Goal: Information Seeking & Learning: Understand process/instructions

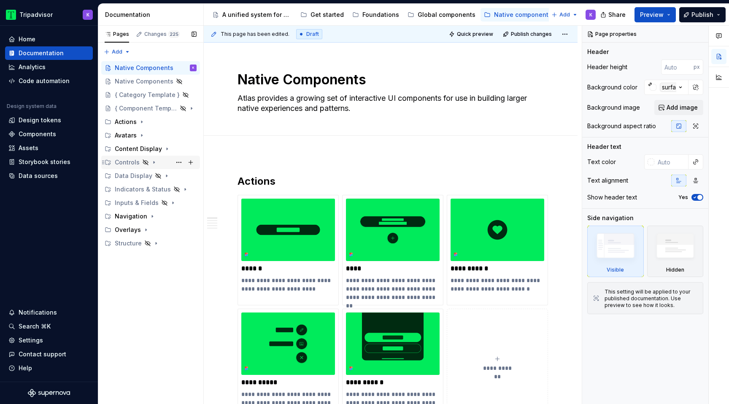
click at [154, 162] on icon "Page tree" at bounding box center [154, 163] width 1 height 2
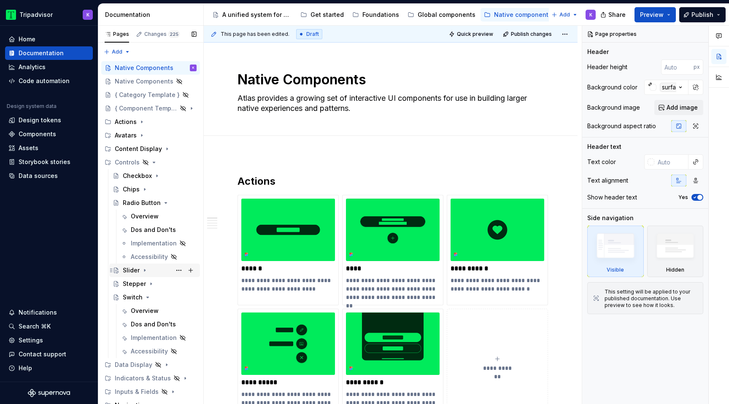
click at [143, 270] on icon "Page tree" at bounding box center [144, 270] width 7 height 7
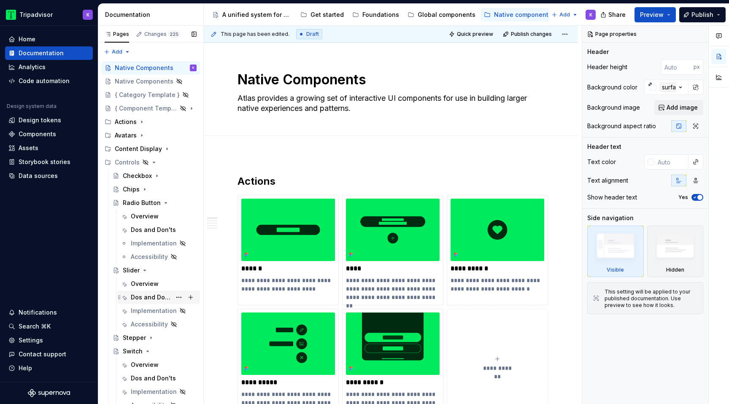
click at [150, 297] on div "Dos and Don'ts" at bounding box center [151, 297] width 40 height 8
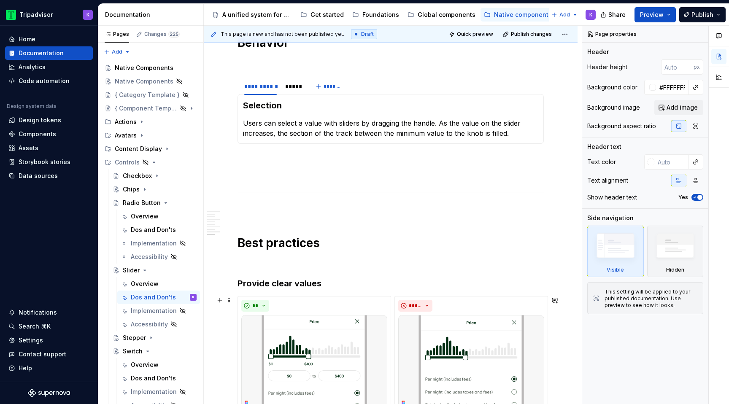
scroll to position [674, 0]
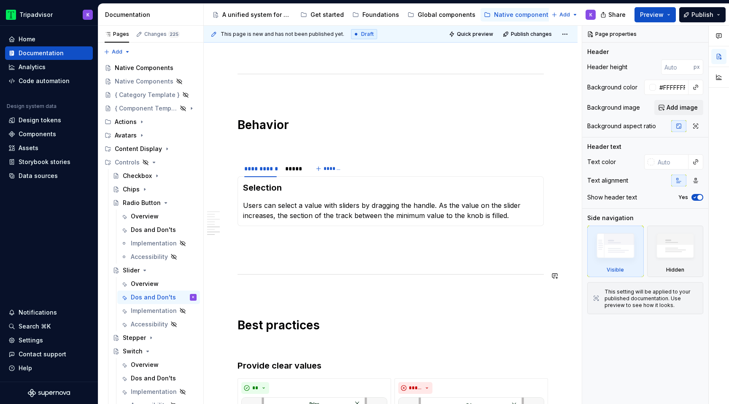
click at [294, 252] on p at bounding box center [390, 256] width 306 height 10
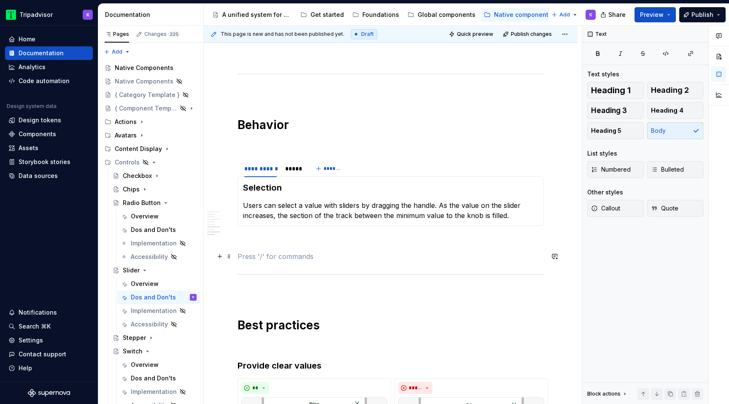
type textarea "*"
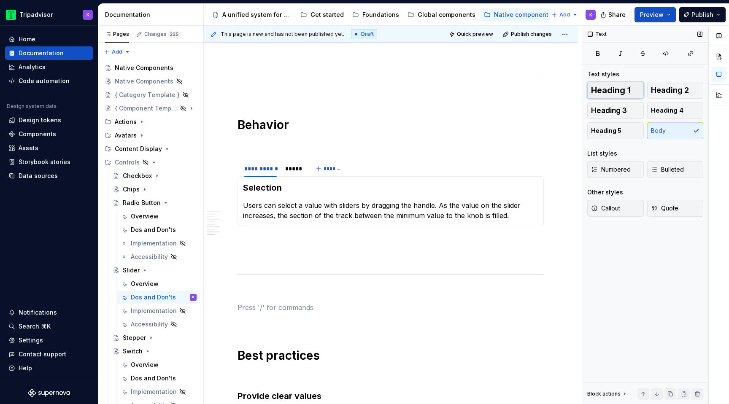
click at [609, 93] on span "Heading 1" at bounding box center [611, 90] width 40 height 8
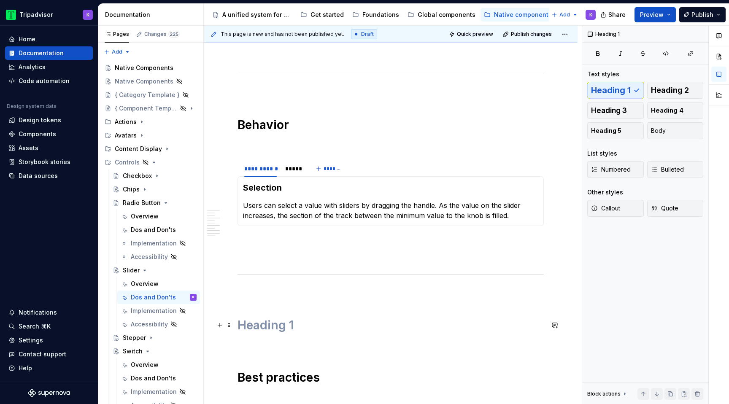
click at [363, 331] on h1 at bounding box center [390, 325] width 306 height 15
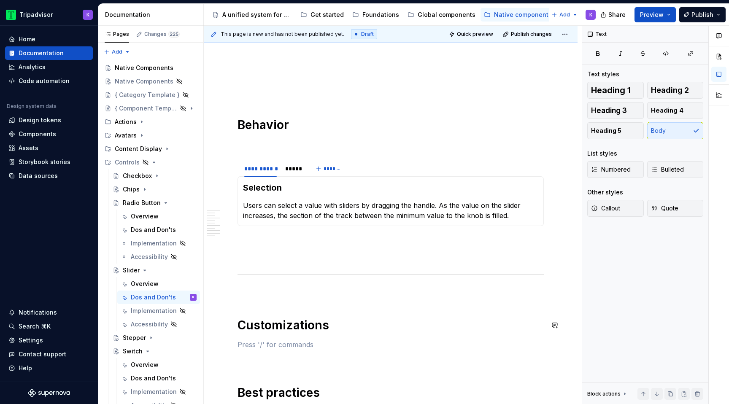
click at [283, 299] on div "**********" at bounding box center [390, 68] width 306 height 1132
click at [273, 283] on div "**********" at bounding box center [390, 68] width 306 height 1132
click at [272, 344] on p at bounding box center [390, 345] width 306 height 10
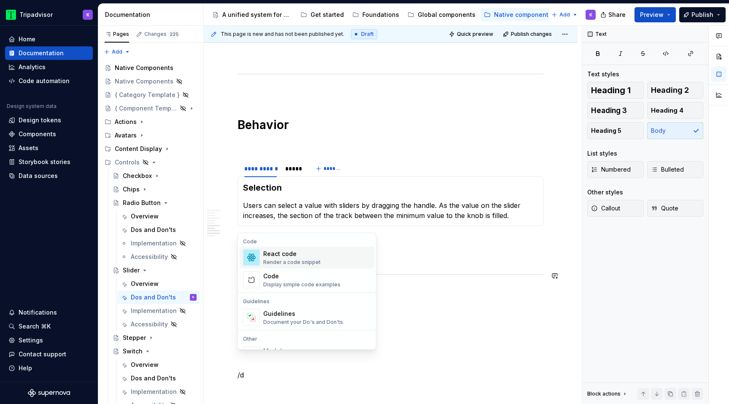
scroll to position [691, 0]
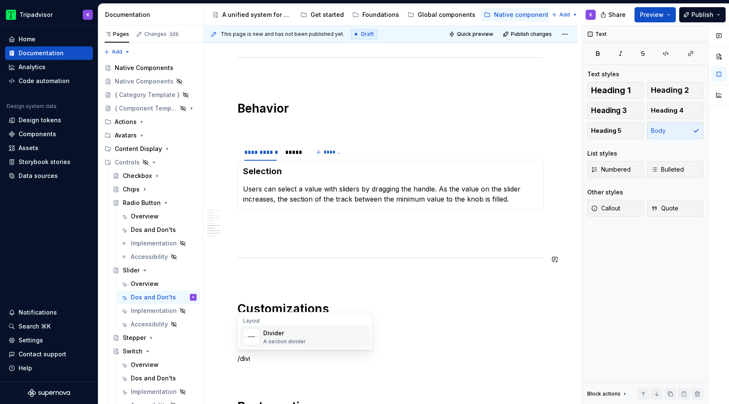
click at [301, 340] on div "A section divider" at bounding box center [284, 341] width 43 height 7
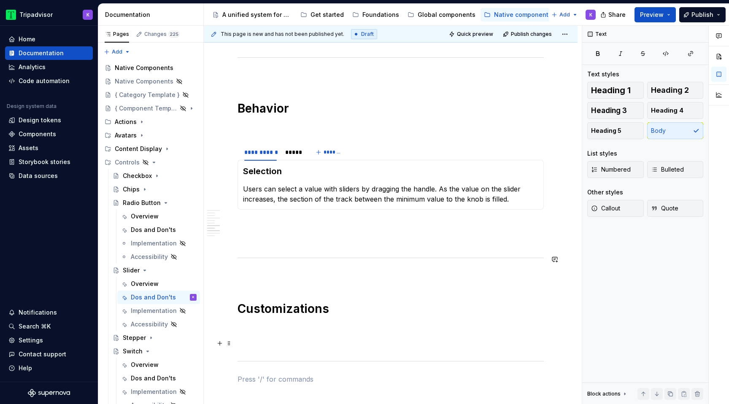
click at [298, 330] on p at bounding box center [390, 328] width 306 height 10
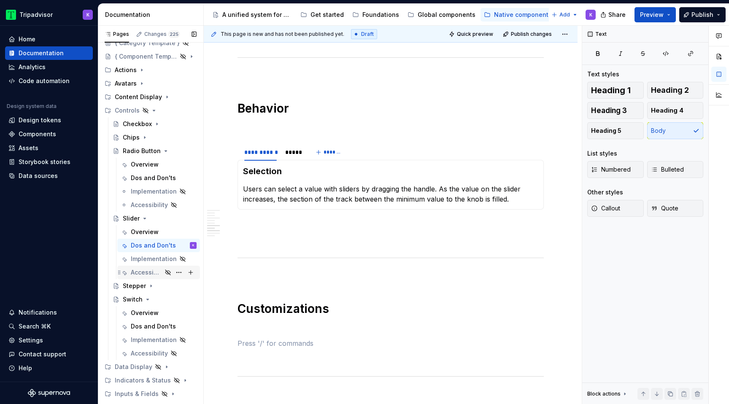
scroll to position [87, 0]
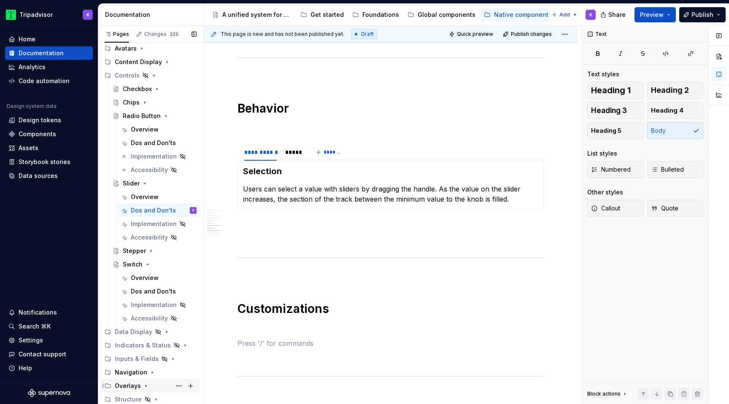
click at [144, 389] on icon "Page tree" at bounding box center [146, 386] width 7 height 7
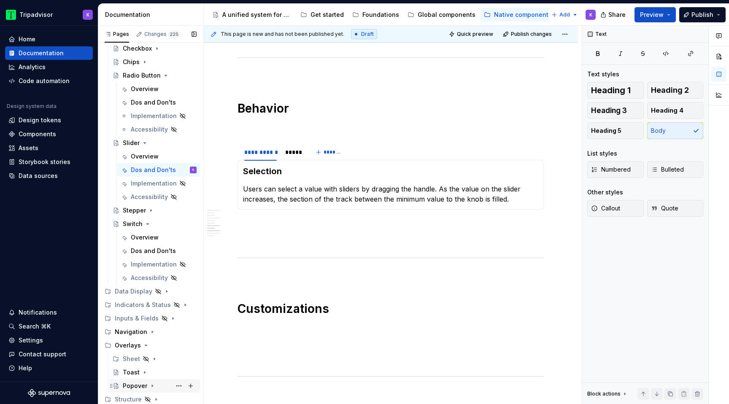
click at [150, 386] on icon "Page tree" at bounding box center [152, 386] width 7 height 7
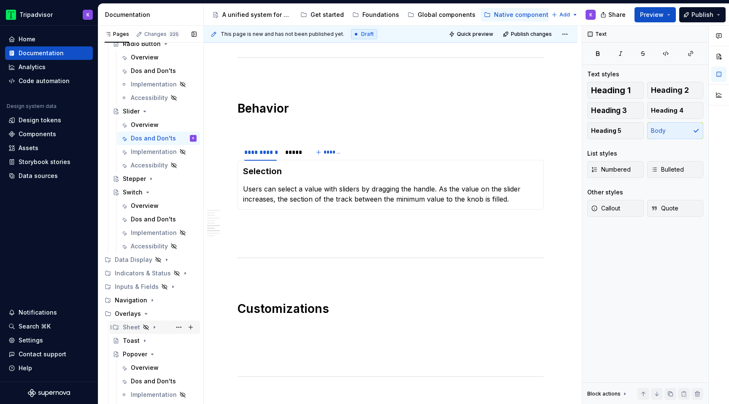
scroll to position [181, 0]
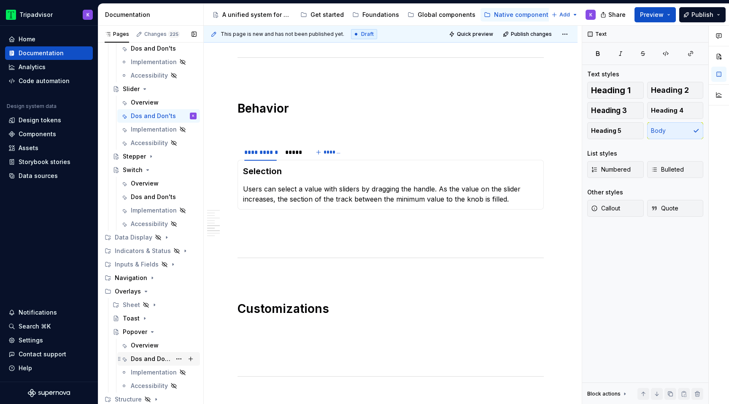
click at [151, 356] on div "Dos and Don'ts" at bounding box center [151, 359] width 40 height 8
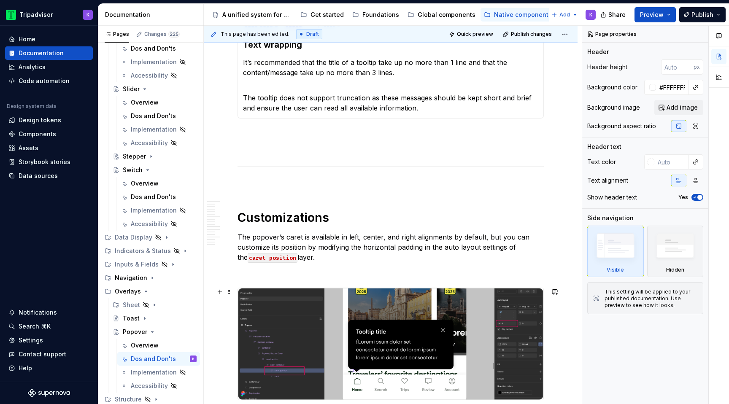
scroll to position [1060, 0]
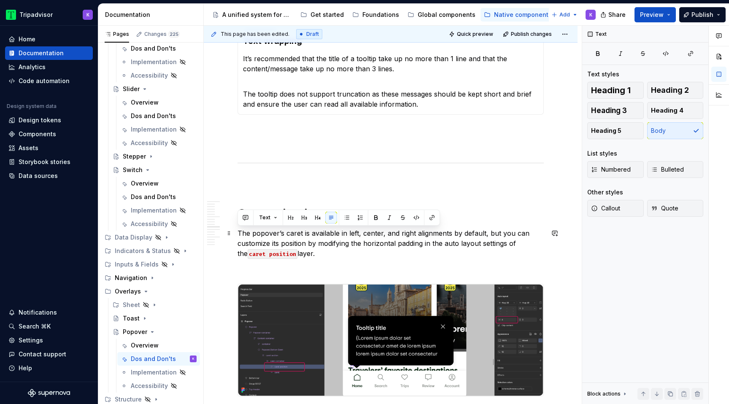
drag, startPoint x: 238, startPoint y: 234, endPoint x: 312, endPoint y: 253, distance: 76.3
click at [312, 253] on p "The popover’s caret is available in left, center, and right alignments by defau…" at bounding box center [390, 243] width 306 height 30
copy p "The popover’s caret is available in left, center, and right alignments by defau…"
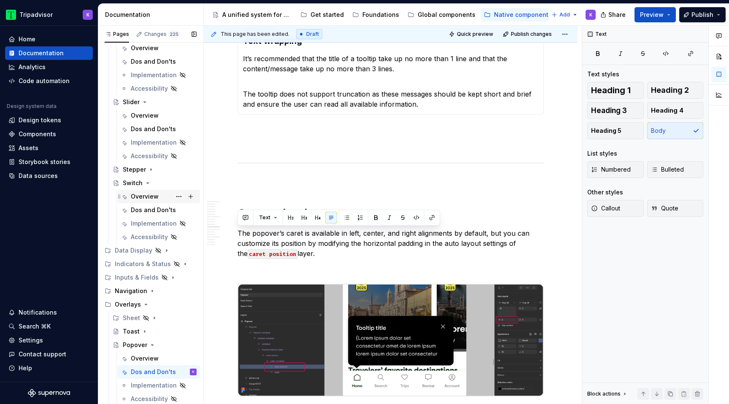
scroll to position [152, 0]
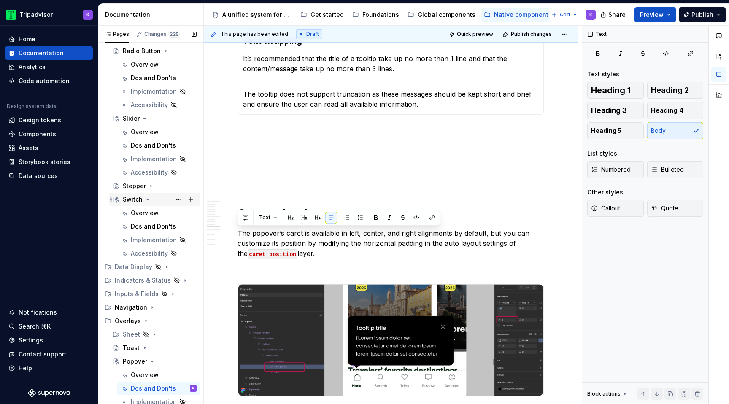
click at [147, 199] on icon "Page tree" at bounding box center [148, 199] width 2 height 1
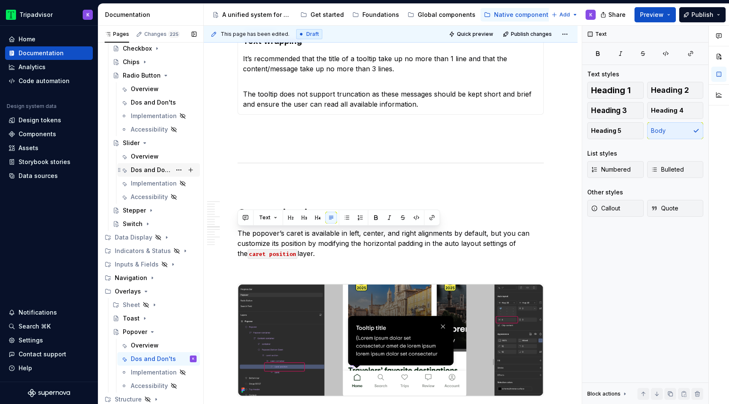
scroll to position [127, 0]
click at [142, 169] on div "Dos and Don'ts" at bounding box center [151, 170] width 40 height 8
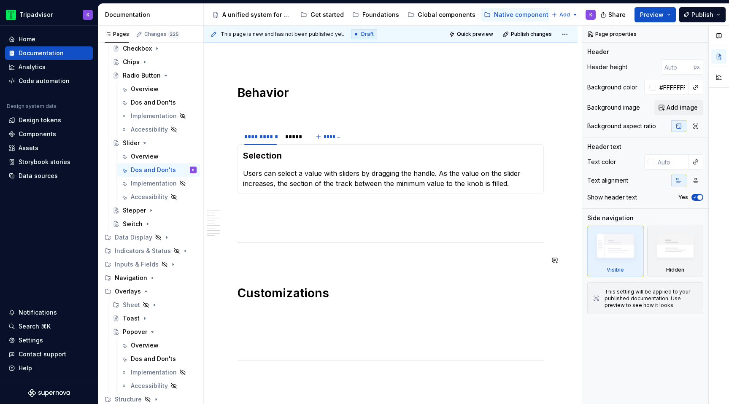
scroll to position [771, 0]
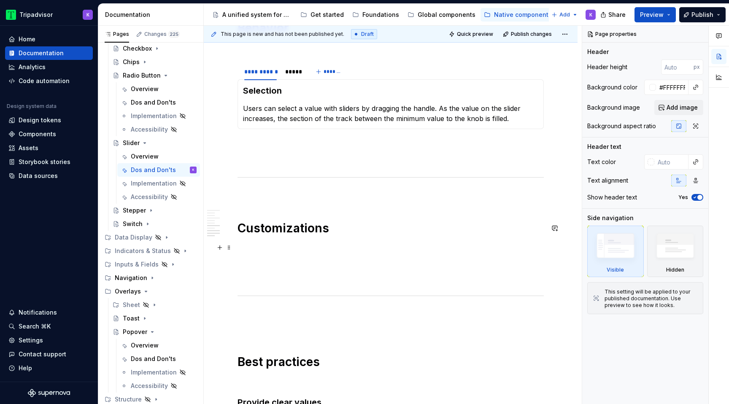
type textarea "*"
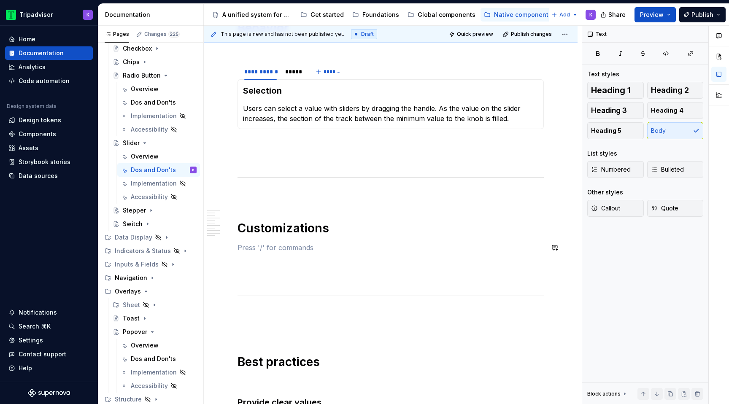
click at [305, 240] on div "**********" at bounding box center [390, 4] width 306 height 1198
paste div
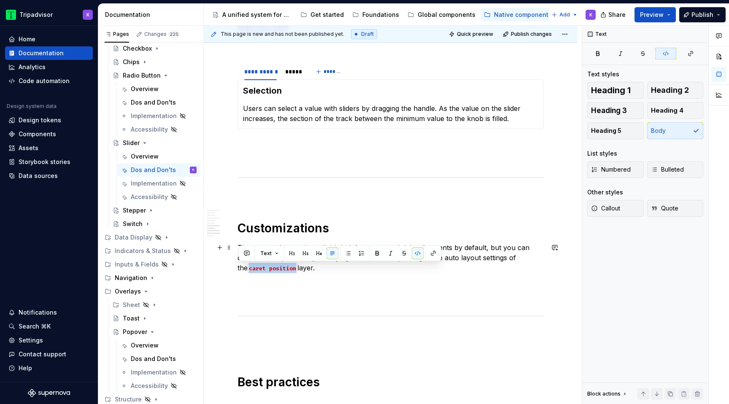
drag, startPoint x: 284, startPoint y: 269, endPoint x: 238, endPoint y: 269, distance: 46.0
click at [248, 269] on code "caret position" at bounding box center [273, 269] width 50 height 10
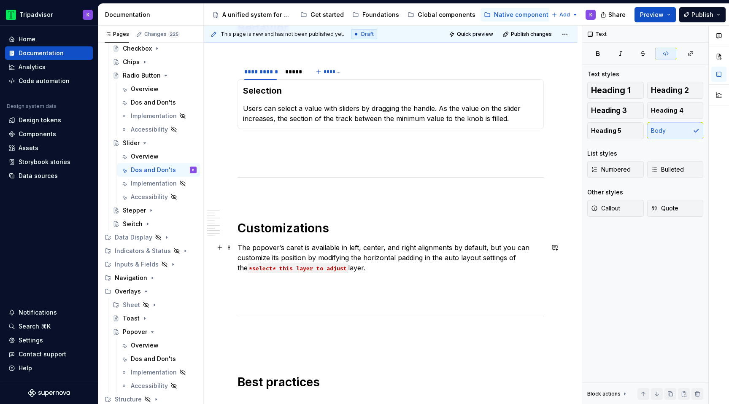
scroll to position [795, 0]
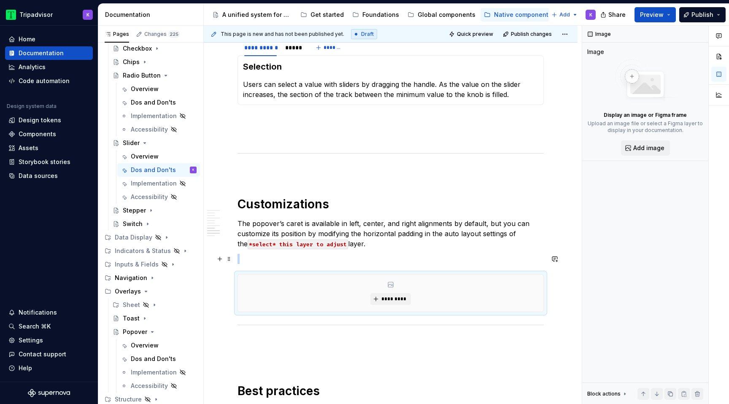
type textarea "*"
click at [396, 303] on button "*********" at bounding box center [390, 299] width 40 height 12
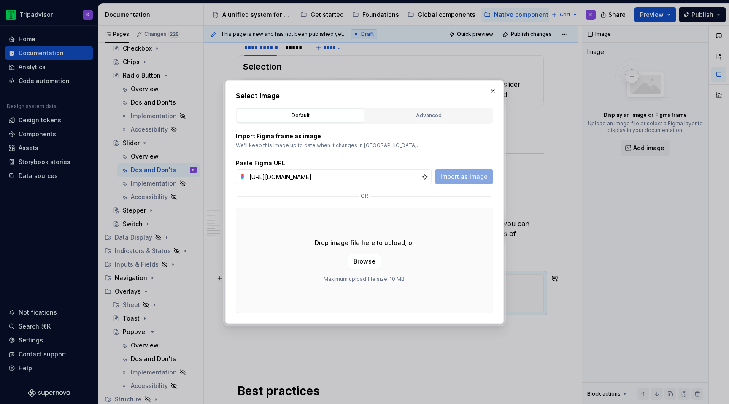
scroll to position [0, 231]
type input "[URL][DOMAIN_NAME]"
click at [463, 177] on span "Import as image" at bounding box center [463, 177] width 47 height 8
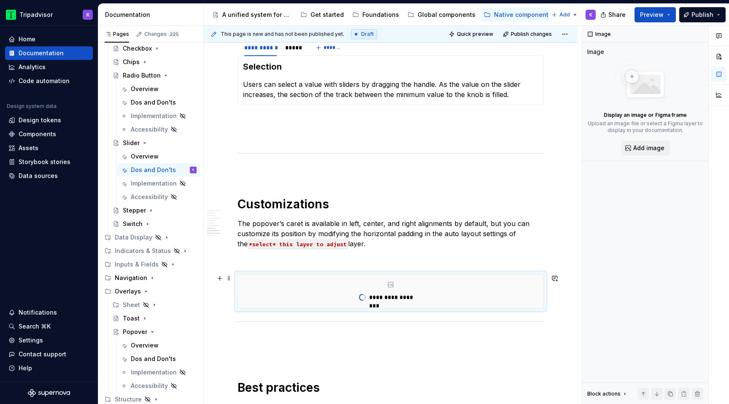
click at [564, 307] on div "**********" at bounding box center [391, 60] width 374 height 1399
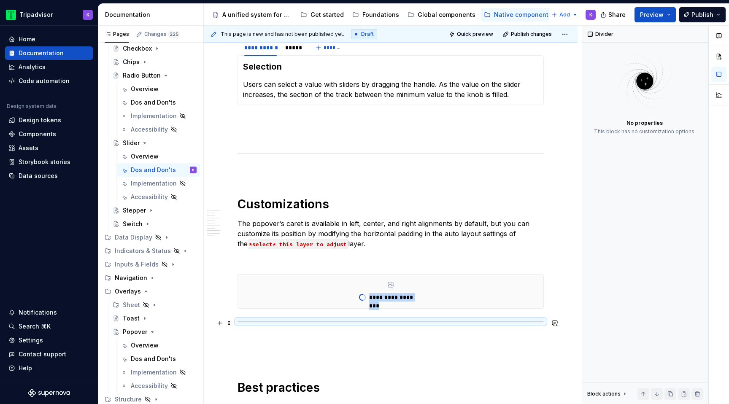
click at [291, 321] on hr at bounding box center [390, 321] width 306 height 0
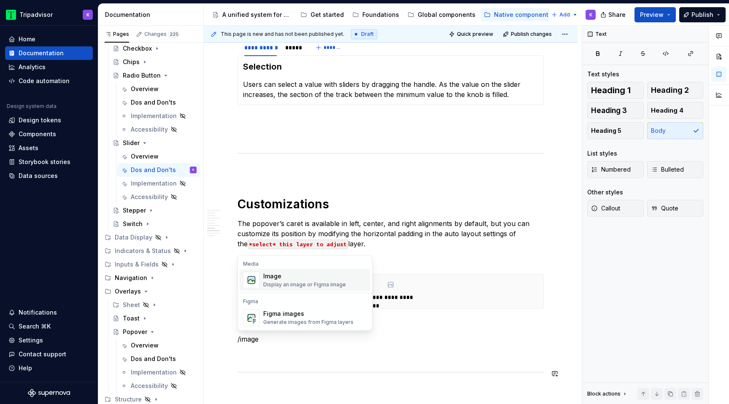
click at [283, 278] on div "Image" at bounding box center [304, 276] width 83 height 8
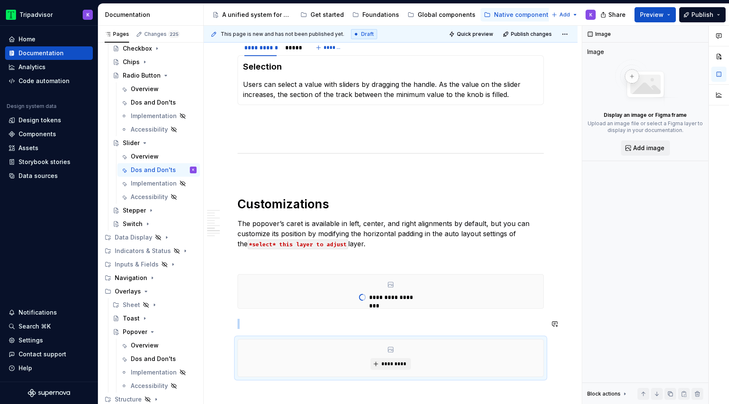
type textarea "*"
click at [384, 367] on span "*********" at bounding box center [394, 364] width 26 height 7
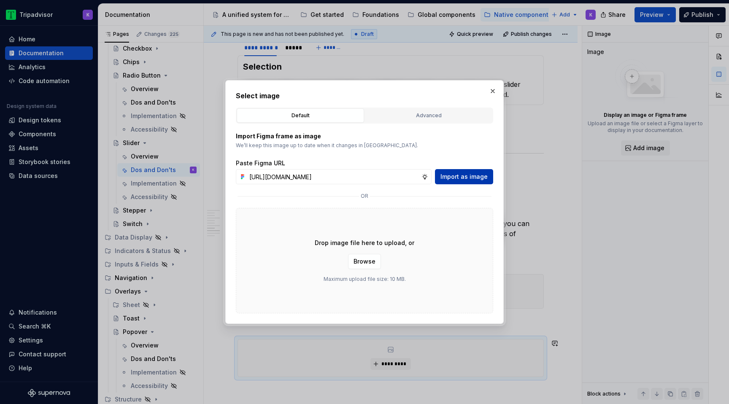
scroll to position [0, 230]
type input "[URL][DOMAIN_NAME]"
click at [459, 176] on span "Import as image" at bounding box center [463, 177] width 47 height 8
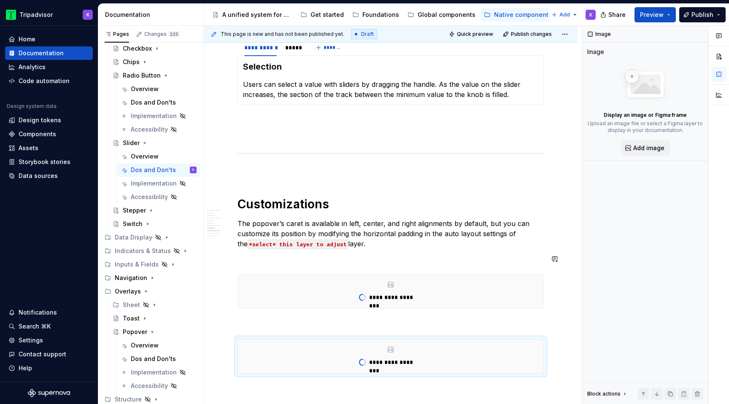
click at [384, 253] on div "**********" at bounding box center [390, 55] width 306 height 1348
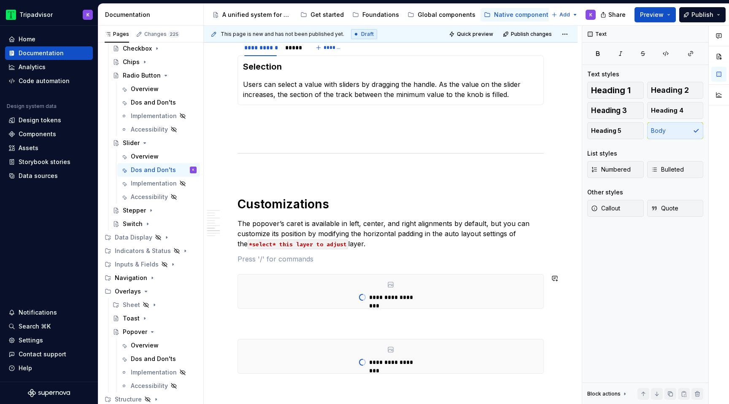
click at [366, 313] on div "**********" at bounding box center [390, 55] width 306 height 1348
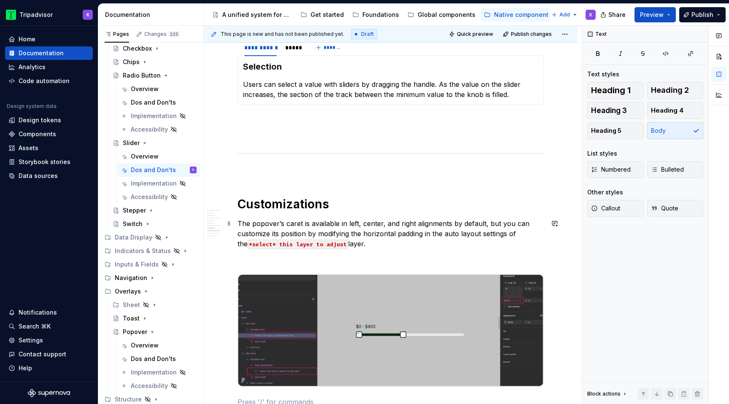
click at [422, 235] on p "The popover’s caret is available in left, center, and right alignments by defau…" at bounding box center [390, 233] width 306 height 30
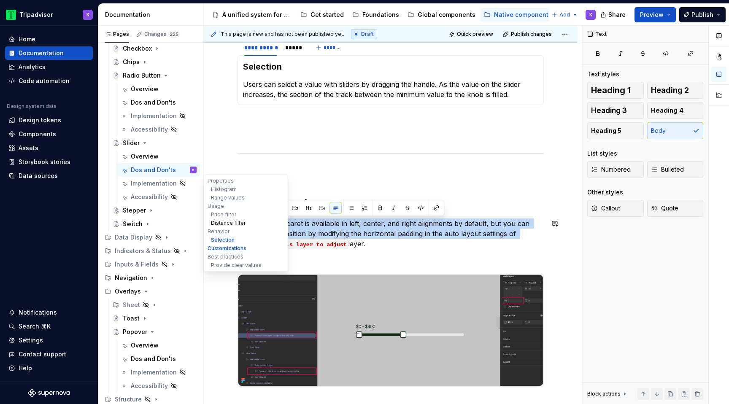
drag, startPoint x: 528, startPoint y: 233, endPoint x: 223, endPoint y: 221, distance: 304.8
click at [223, 221] on div "**********" at bounding box center [391, 87] width 374 height 1681
copy p "The popover’s caret is available in left, center, and right alignments by defau…"
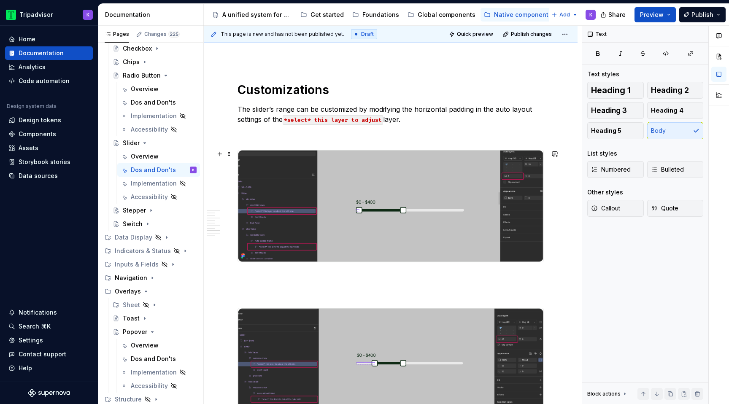
scroll to position [920, 0]
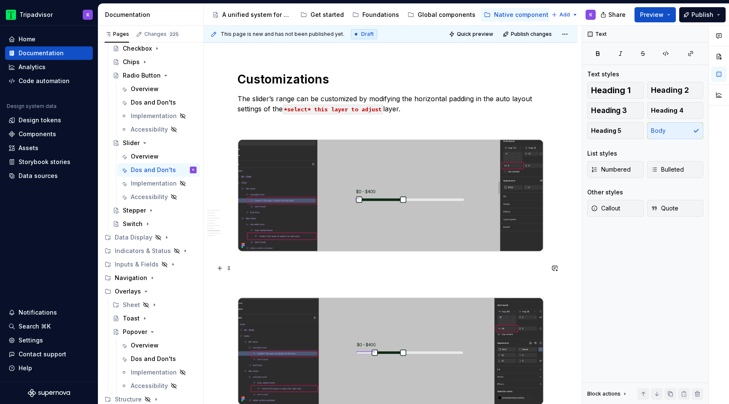
click at [336, 270] on p at bounding box center [390, 267] width 306 height 10
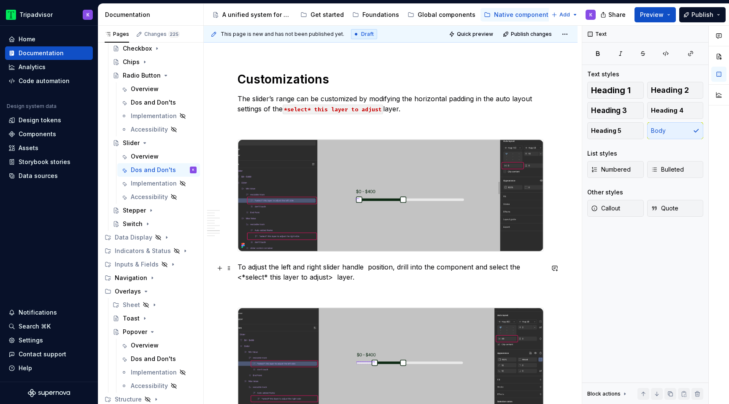
click at [333, 279] on p "To adjust the left and right slider handle position, drill into the component a…" at bounding box center [390, 272] width 306 height 20
click at [241, 277] on p "To adjust the left and right slider handle position, drill into the component a…" at bounding box center [390, 272] width 306 height 20
drag, startPoint x: 324, startPoint y: 277, endPoint x: 236, endPoint y: 280, distance: 87.8
click at [236, 280] on div "**********" at bounding box center [391, 69] width 374 height 1666
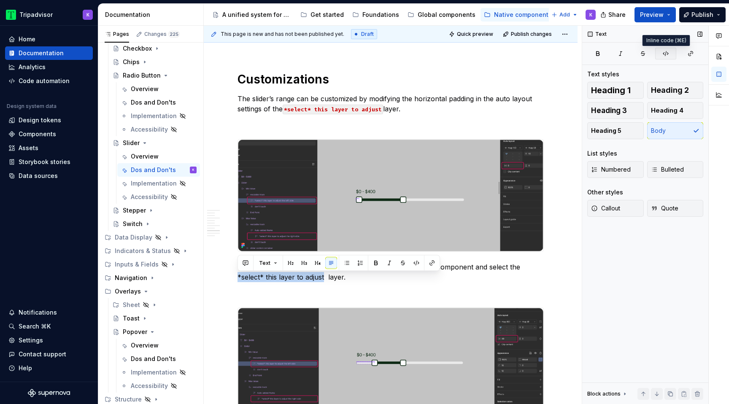
click at [666, 56] on icon "button" at bounding box center [665, 53] width 7 height 7
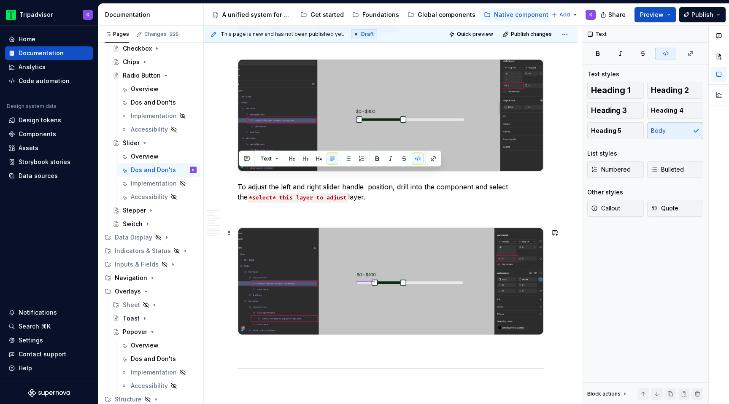
scroll to position [1031, 0]
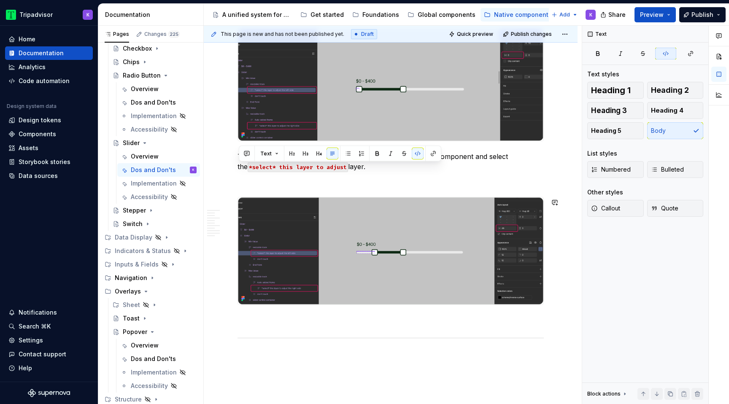
click at [311, 319] on p at bounding box center [390, 320] width 306 height 10
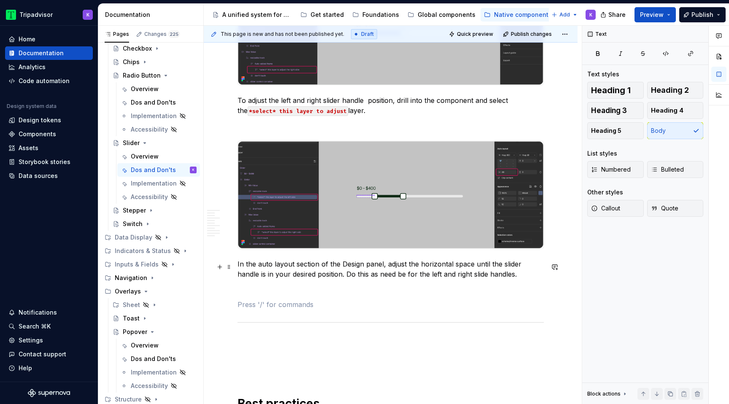
scroll to position [1091, 0]
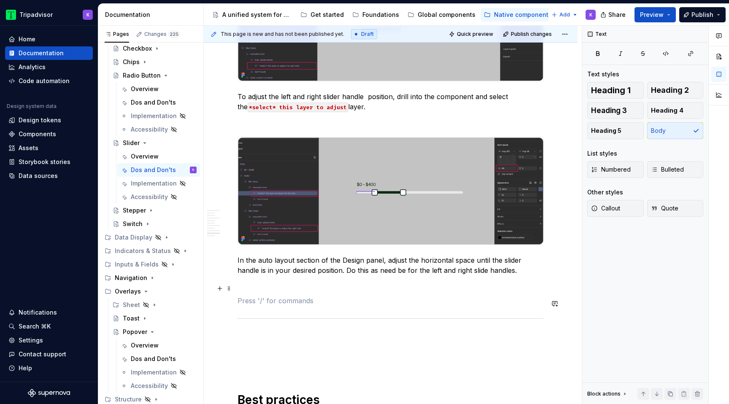
click at [305, 290] on p at bounding box center [390, 285] width 306 height 10
click at [305, 305] on p at bounding box center [390, 301] width 306 height 10
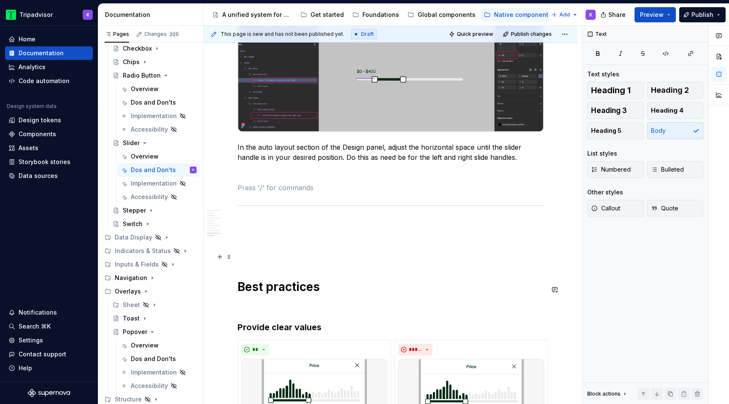
click at [302, 252] on p at bounding box center [390, 254] width 306 height 10
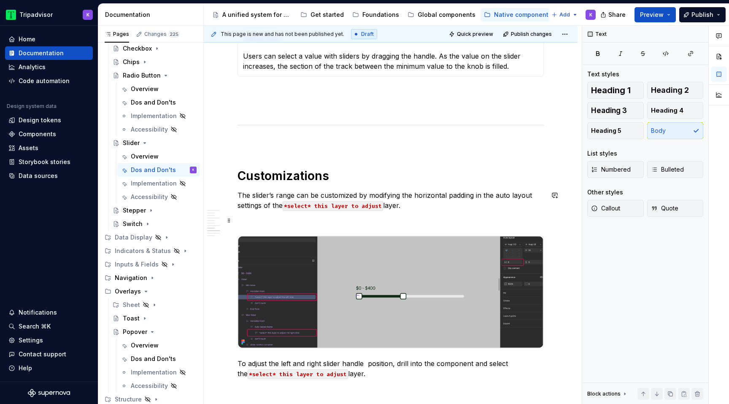
scroll to position [898, 0]
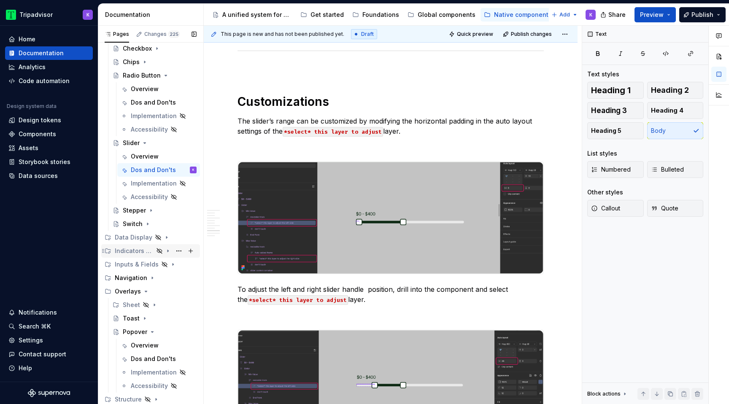
click at [166, 249] on icon "Page tree" at bounding box center [167, 251] width 7 height 7
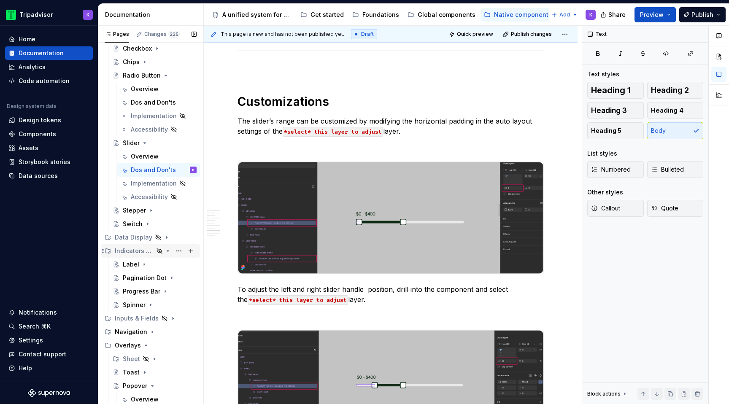
click at [166, 249] on icon "Page tree" at bounding box center [167, 251] width 7 height 7
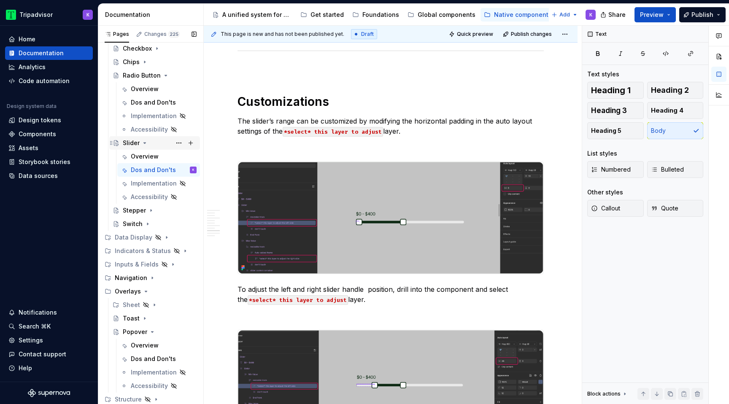
click at [145, 145] on icon "Page tree" at bounding box center [144, 143] width 7 height 7
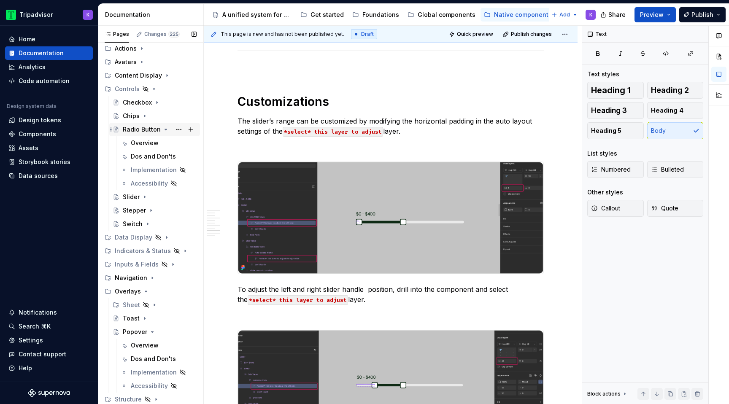
click at [165, 129] on icon "Page tree" at bounding box center [166, 129] width 2 height 1
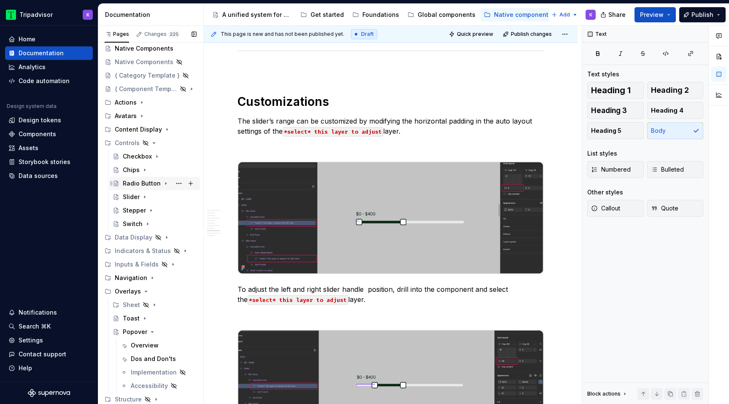
scroll to position [19, 0]
click at [153, 143] on icon "Page tree" at bounding box center [154, 143] width 2 height 1
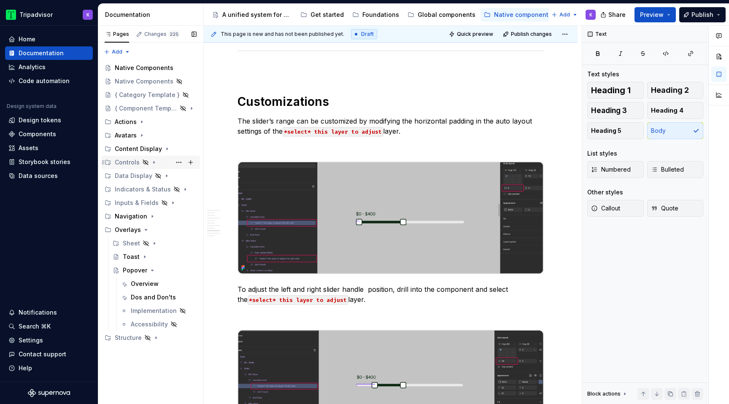
scroll to position [0, 0]
click at [164, 149] on icon "Page tree" at bounding box center [167, 149] width 7 height 7
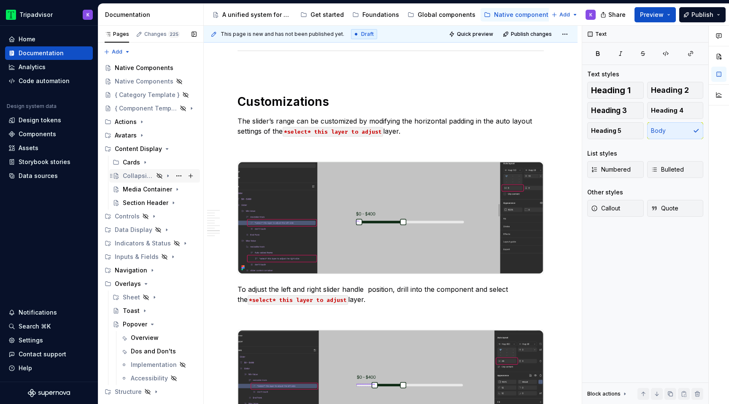
click at [170, 176] on icon "Page tree" at bounding box center [167, 176] width 7 height 7
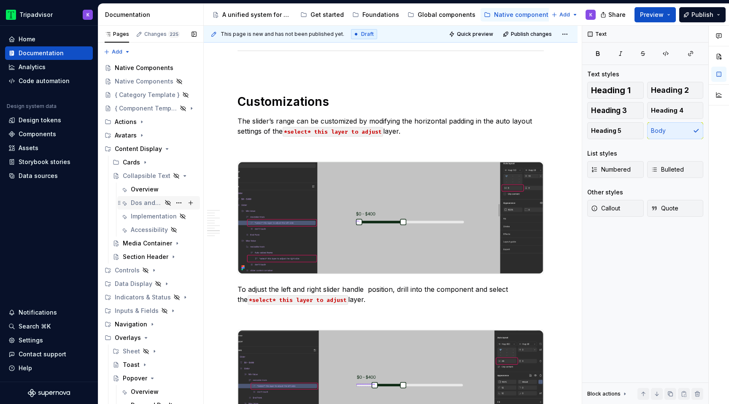
click at [145, 202] on div "Dos and Don'ts" at bounding box center [146, 203] width 31 height 8
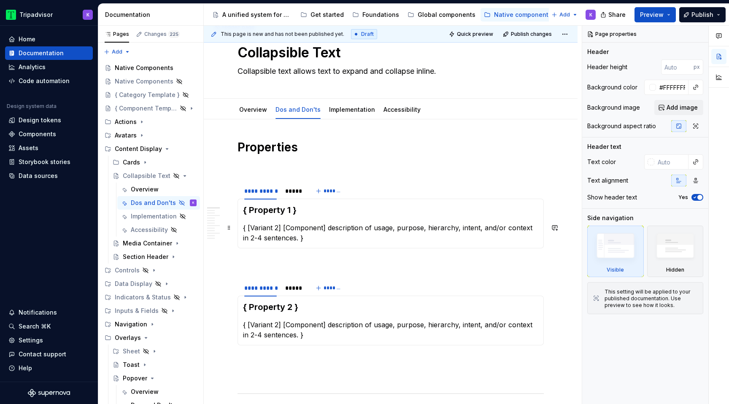
scroll to position [29, 0]
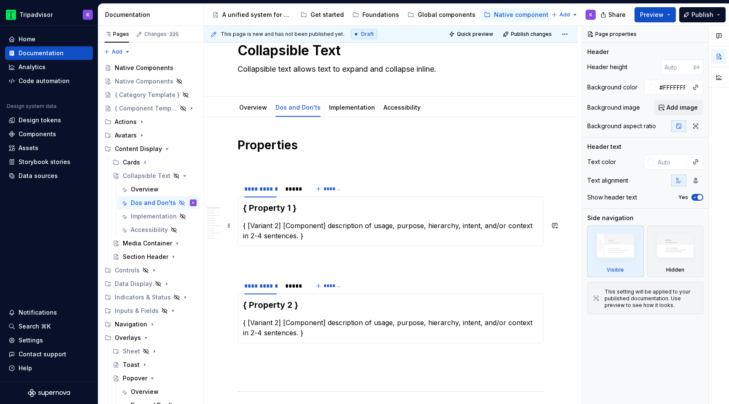
type textarea "*"
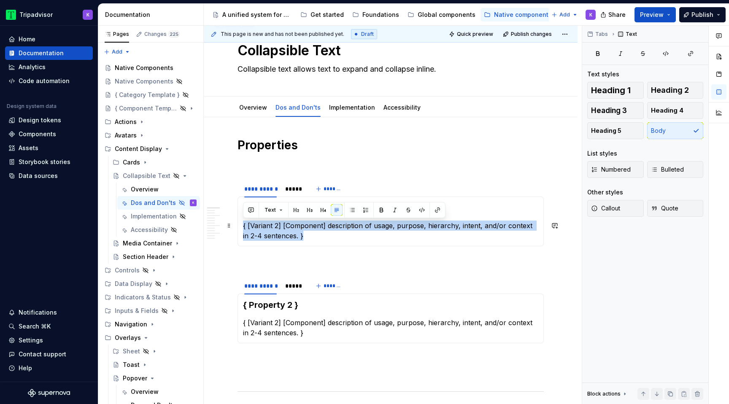
drag, startPoint x: 301, startPoint y: 237, endPoint x: 241, endPoint y: 225, distance: 61.1
click at [241, 225] on div "{ Property 1 } { [Variant 2] [Component] description of usage, purpose, hierarc…" at bounding box center [390, 222] width 306 height 50
paste div
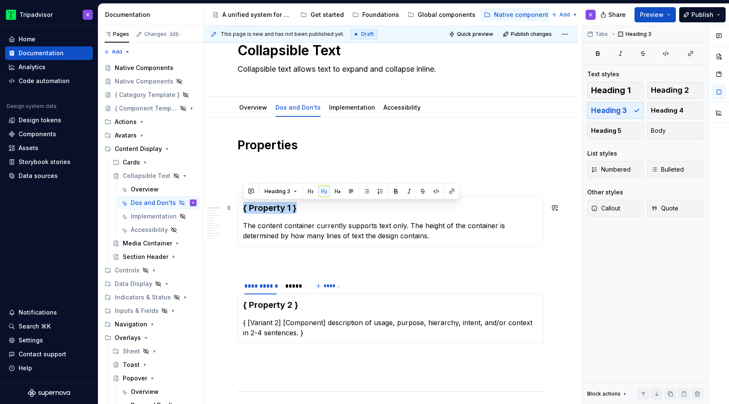
drag, startPoint x: 303, startPoint y: 207, endPoint x: 244, endPoint y: 207, distance: 58.6
click at [244, 207] on h3 "{ Property 1 }" at bounding box center [390, 208] width 295 height 12
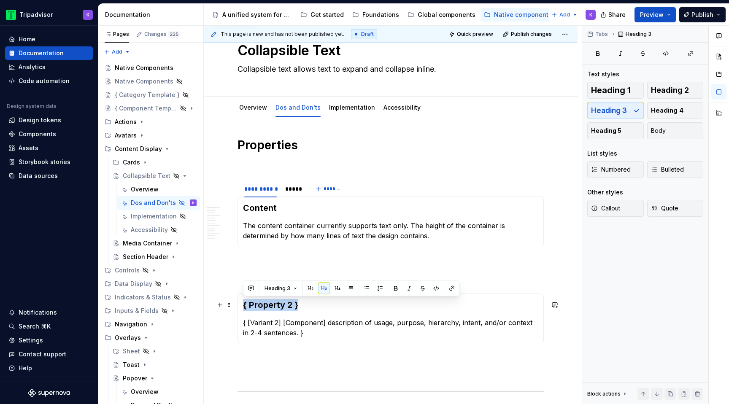
drag, startPoint x: 315, startPoint y: 306, endPoint x: 240, endPoint y: 306, distance: 75.1
click at [240, 306] on div "{ Property 2 } { [Variant 2] [Component] description of usage, purpose, hierarc…" at bounding box center [390, 319] width 306 height 50
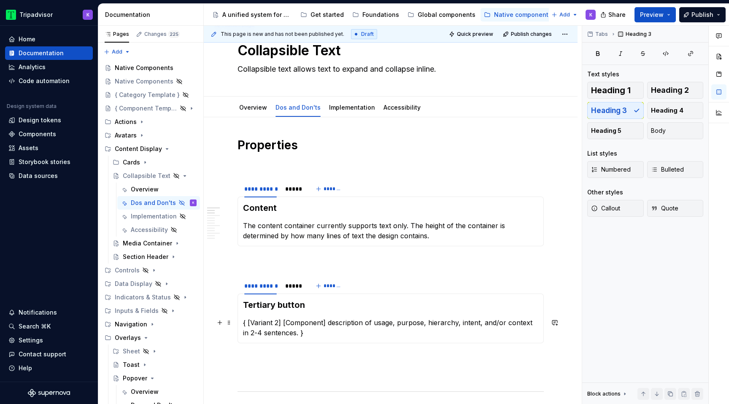
click at [315, 326] on p "{ [Variant 2] [Component] description of usage, purpose, hierarchy, intent, and…" at bounding box center [390, 328] width 295 height 20
type textarea "*"
click at [294, 189] on div "*****" at bounding box center [293, 189] width 16 height 8
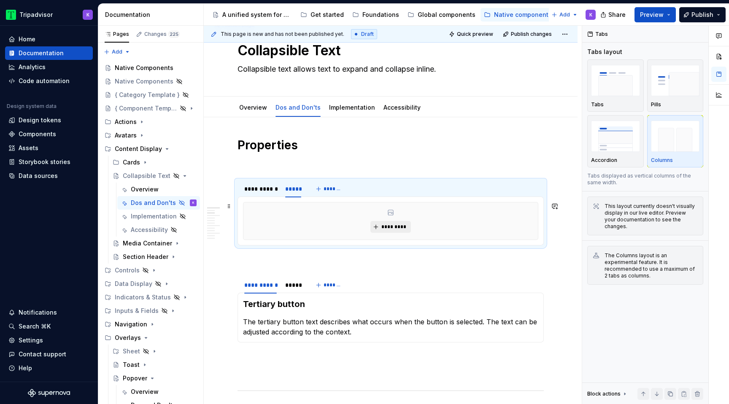
click at [392, 229] on span "*********" at bounding box center [394, 227] width 26 height 7
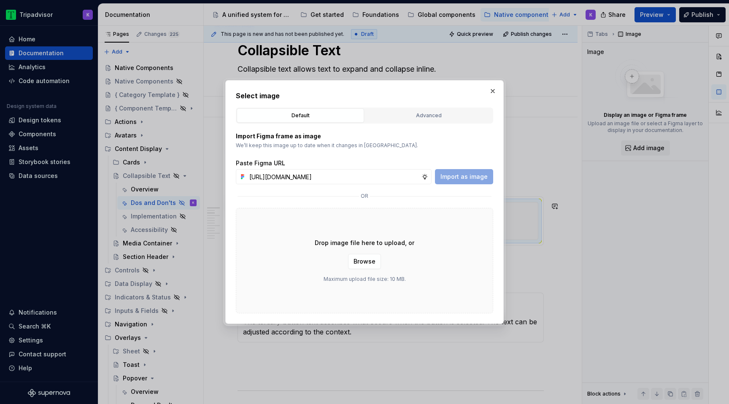
scroll to position [0, 231]
type input "[URL][DOMAIN_NAME]"
click at [458, 174] on span "Import as image" at bounding box center [463, 177] width 47 height 8
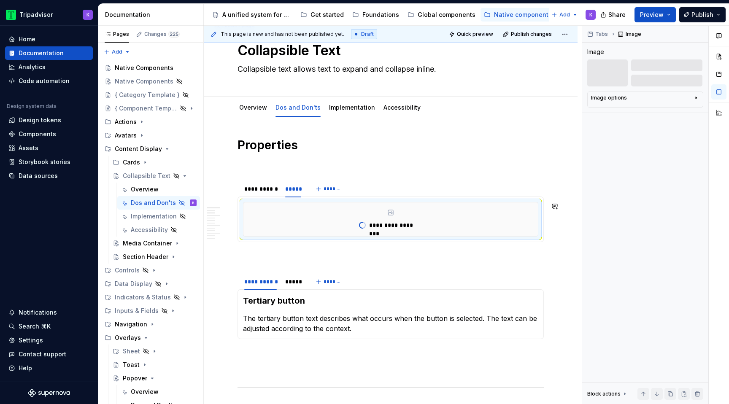
type textarea "*"
click at [291, 286] on div "*****" at bounding box center [293, 282] width 16 height 8
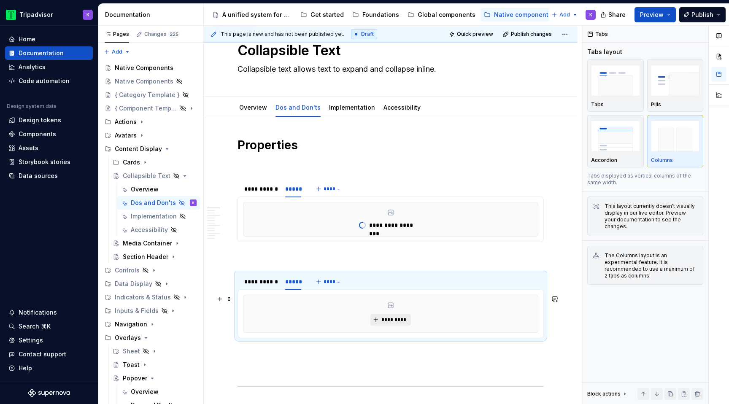
click at [386, 320] on span "*********" at bounding box center [394, 319] width 26 height 7
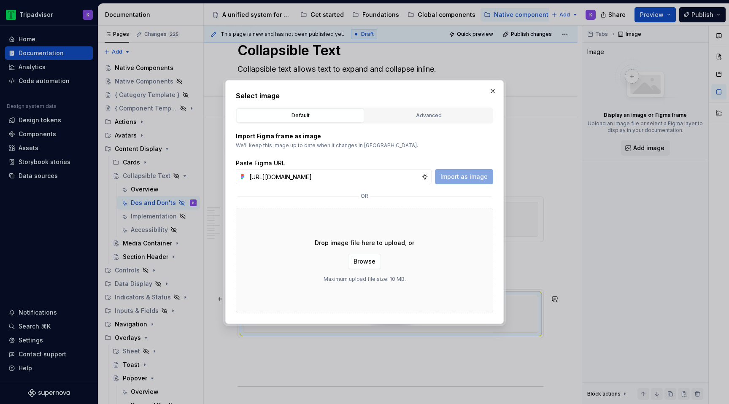
scroll to position [0, 231]
type input "[URL][DOMAIN_NAME]"
click at [478, 170] on button "Import as image" at bounding box center [464, 176] width 58 height 15
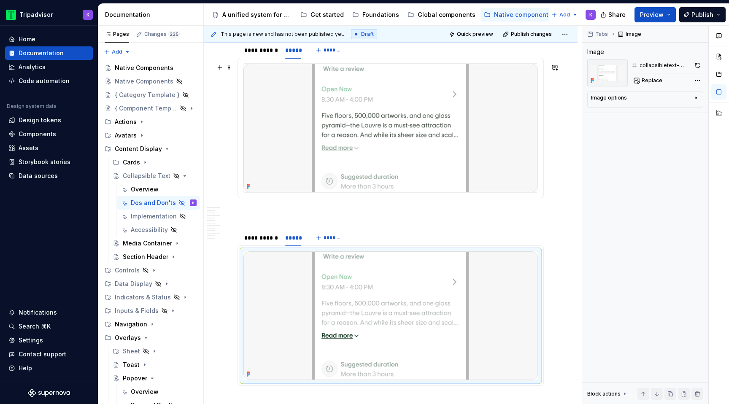
scroll to position [0, 0]
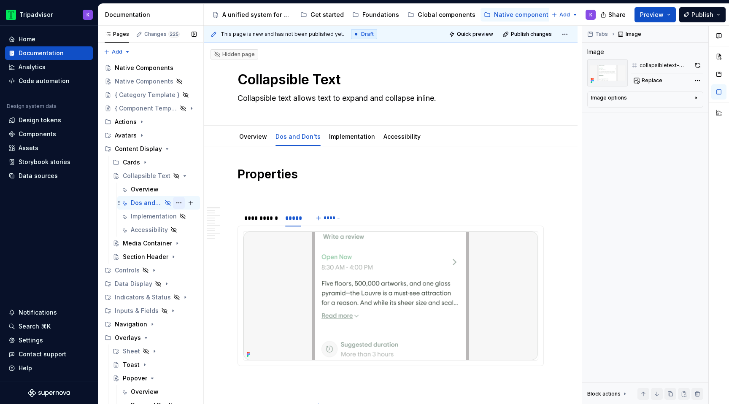
click at [180, 202] on button "Page tree" at bounding box center [179, 203] width 12 height 12
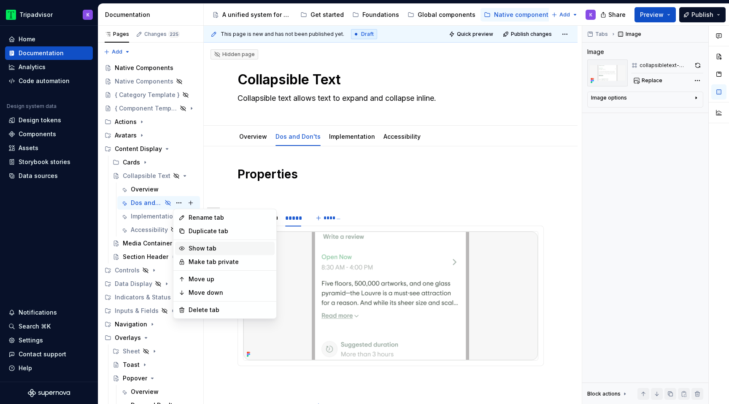
click at [200, 247] on div "Show tab" at bounding box center [230, 248] width 83 height 8
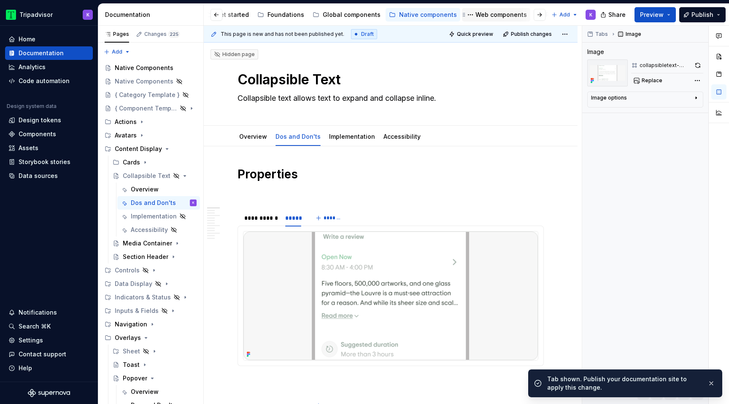
scroll to position [0, 113]
click at [462, 16] on div "Web components" at bounding box center [483, 15] width 51 height 8
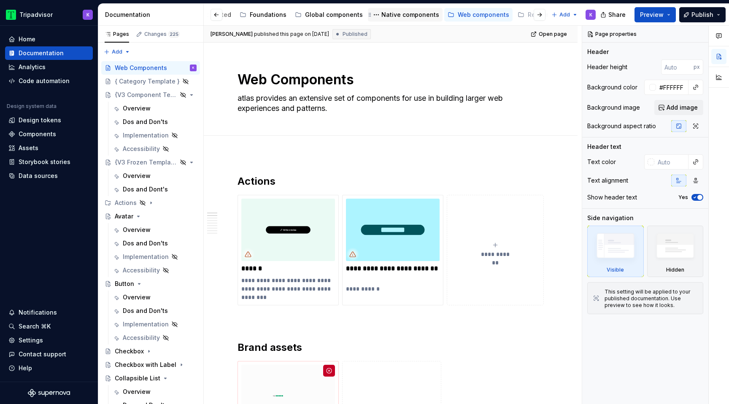
click at [394, 17] on div "Native components" at bounding box center [410, 15] width 58 height 8
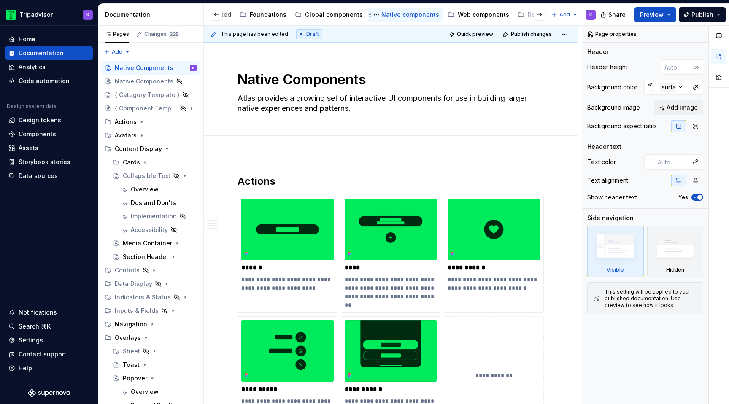
type textarea "*"
